Goal: Information Seeking & Learning: Learn about a topic

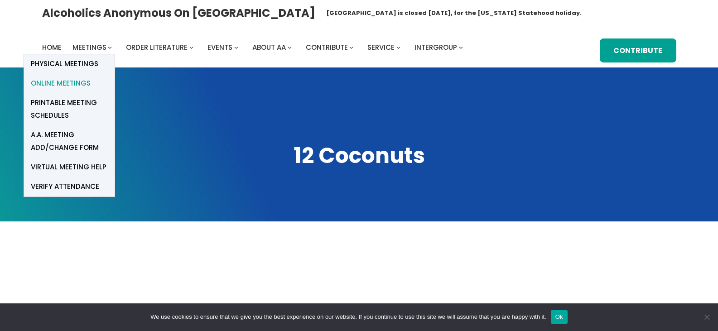
click at [73, 77] on span "Online Meetings" at bounding box center [61, 83] width 60 height 13
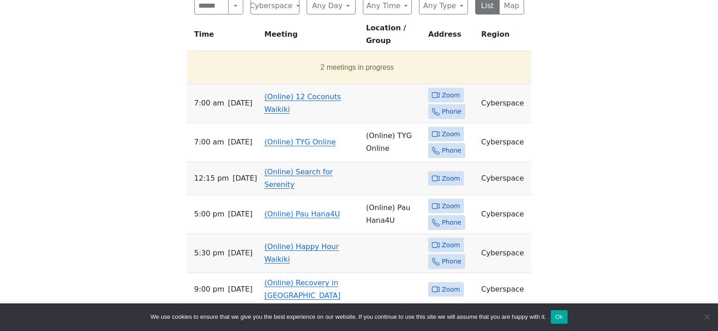
scroll to position [358, 0]
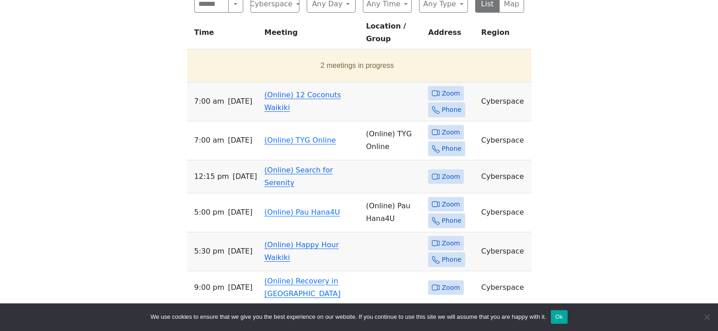
click at [445, 99] on span "Zoom" at bounding box center [451, 93] width 18 height 11
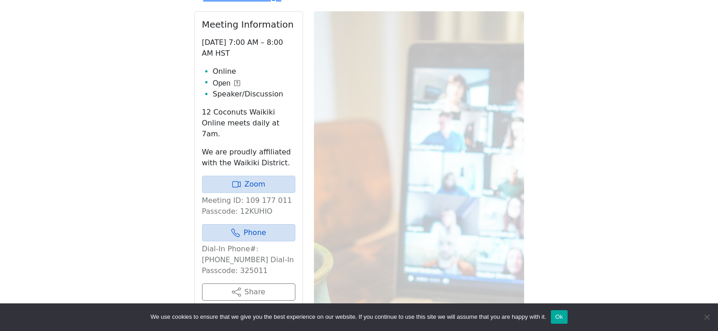
scroll to position [359, 0]
click at [255, 193] on link "Zoom" at bounding box center [248, 183] width 93 height 17
click at [251, 193] on link "Zoom" at bounding box center [248, 183] width 93 height 17
